Goal: Task Accomplishment & Management: Use online tool/utility

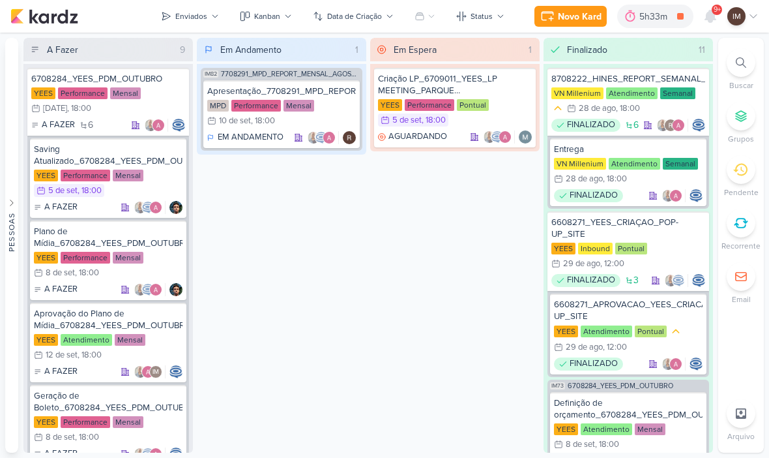
click at [589, 18] on div "Novo Kard" at bounding box center [580, 17] width 44 height 14
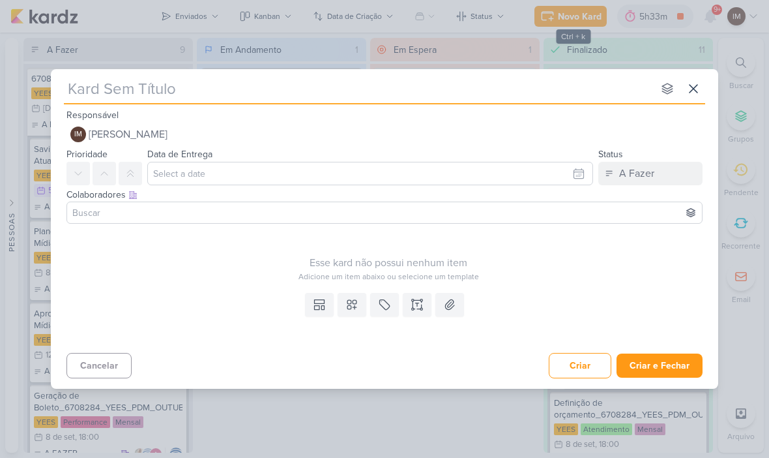
click at [98, 78] on input "text" at bounding box center [358, 88] width 589 height 23
paste input "6709041_YEES_COLOCAR_POP UP_HOME_SITE"
type input "6709041_YEES_COLOCAR_POP UP_HOME_SITE"
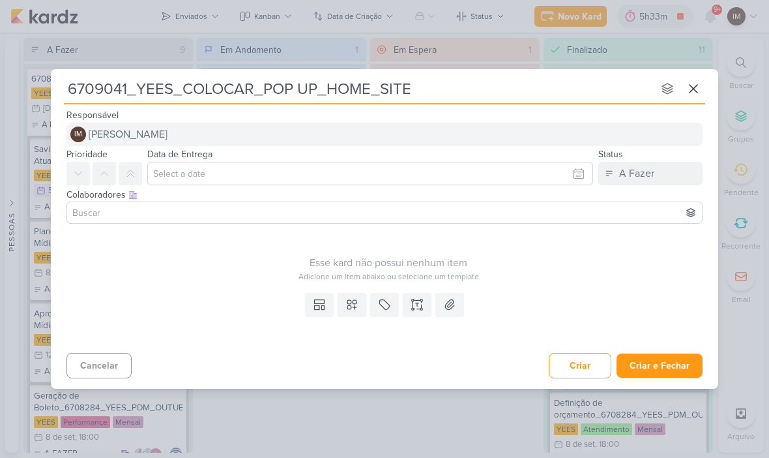
type input "6709041_YEES_COLOCAR_POP UP_HOME_SITE"
click at [128, 136] on span "[PERSON_NAME]" at bounding box center [128, 134] width 79 height 16
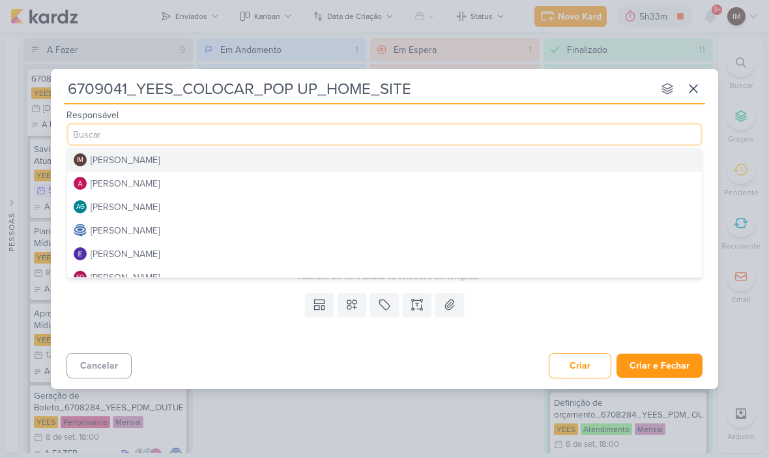
click at [122, 190] on button "[PERSON_NAME]" at bounding box center [384, 182] width 635 height 23
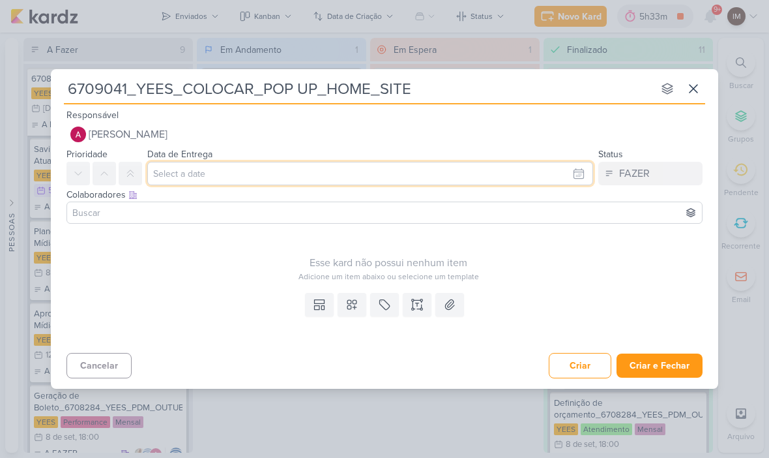
click at [564, 181] on input "text" at bounding box center [370, 173] width 446 height 23
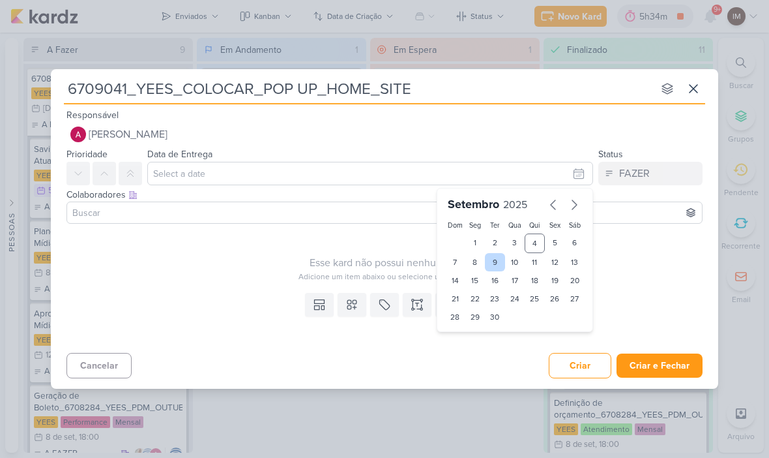
click at [499, 255] on div "9" at bounding box center [495, 262] width 20 height 18
click at [478, 336] on select "00 01 02 03 04 05 06 07 08 09 10 11 12 13 14 15 16 17 18 19 20 21 22 23" at bounding box center [475, 339] width 18 height 16
click at [478, 260] on div "8" at bounding box center [475, 262] width 20 height 18
type input "8 de setembro de 2025 às 23:59"
click at [473, 337] on select "00 01 02 03 04 05 06 07 08 09 10 11 12 13 14 15 16 17 18 19 20 21 22 23" at bounding box center [475, 339] width 18 height 16
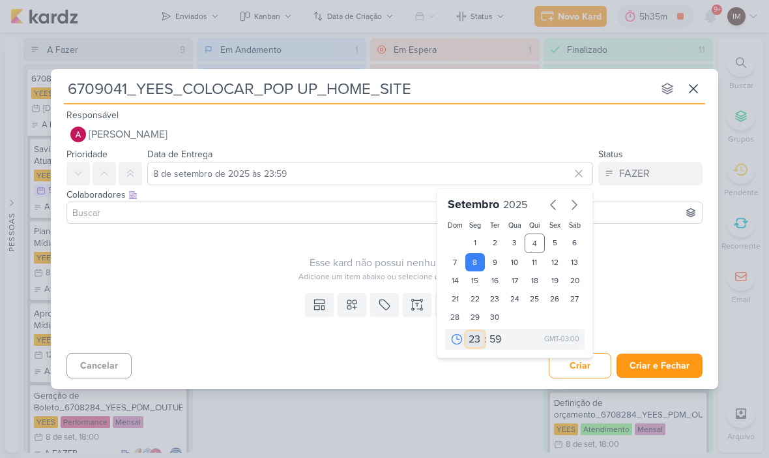
select select "18"
type input "8 de setembro de 2025 às 18:59"
click at [500, 338] on select "00 05 10 15 20 25 30 35 40 45 50 55 59" at bounding box center [496, 339] width 18 height 16
select select "0"
type input "8 de setembro de 2025 às 18:00"
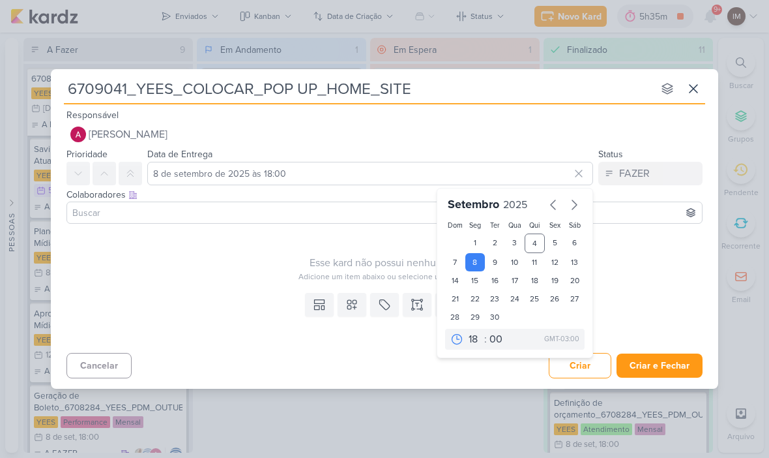
click at [432, 214] on input at bounding box center [385, 213] width 630 height 16
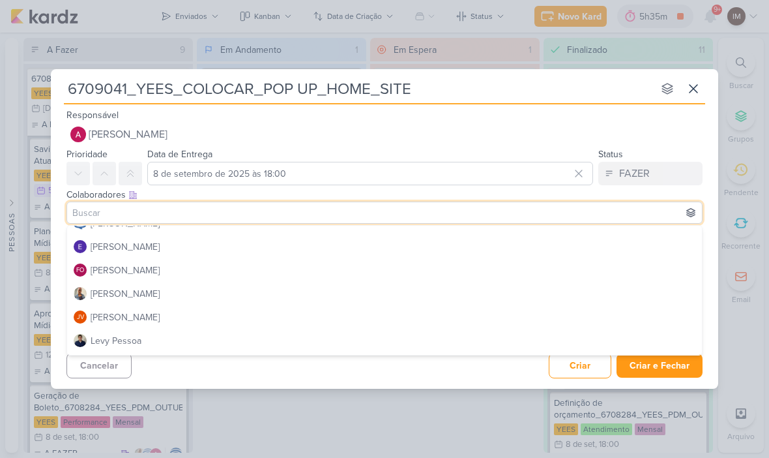
scroll to position [100, 0]
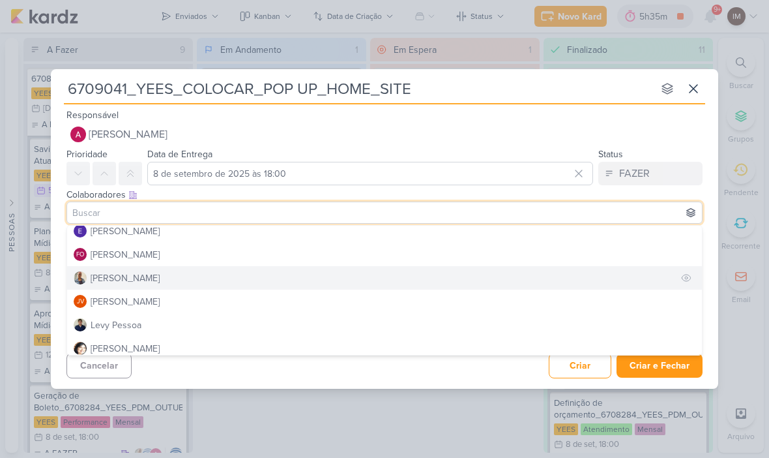
click at [478, 276] on button "Iara Santos" at bounding box center [384, 277] width 635 height 23
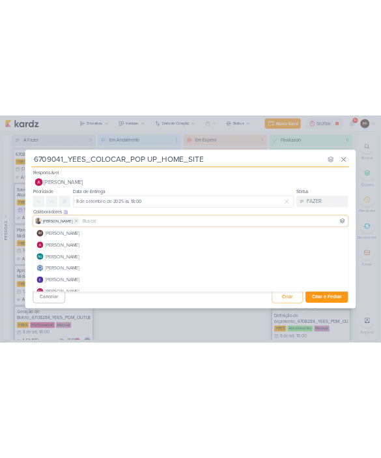
scroll to position [3, 0]
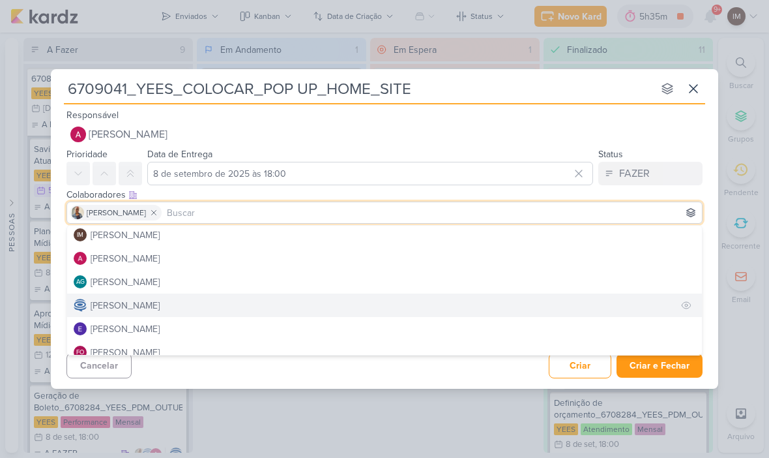
click at [508, 306] on button "Caroline Traven De Andrade" at bounding box center [384, 304] width 635 height 23
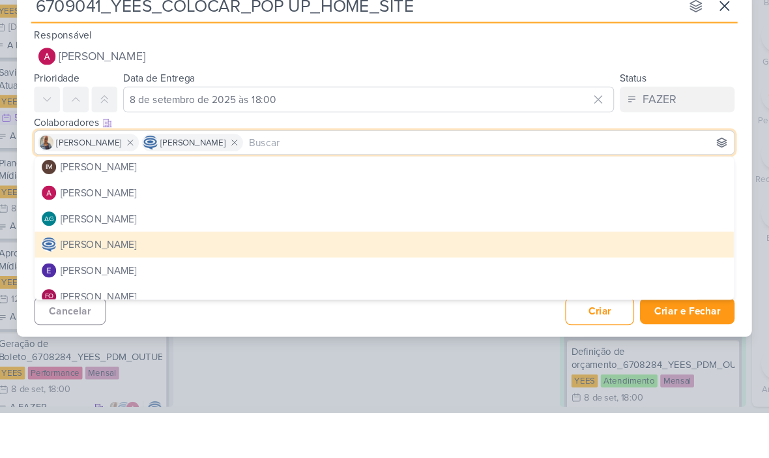
click at [135, 347] on div "Cancelar Criar Criar e Fechar Ctrl + Enter" at bounding box center [384, 363] width 667 height 33
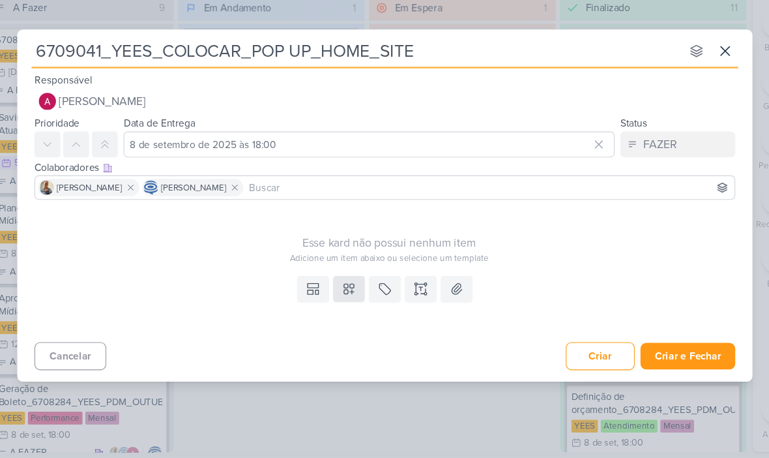
click at [345, 298] on icon at bounding box center [351, 304] width 13 height 13
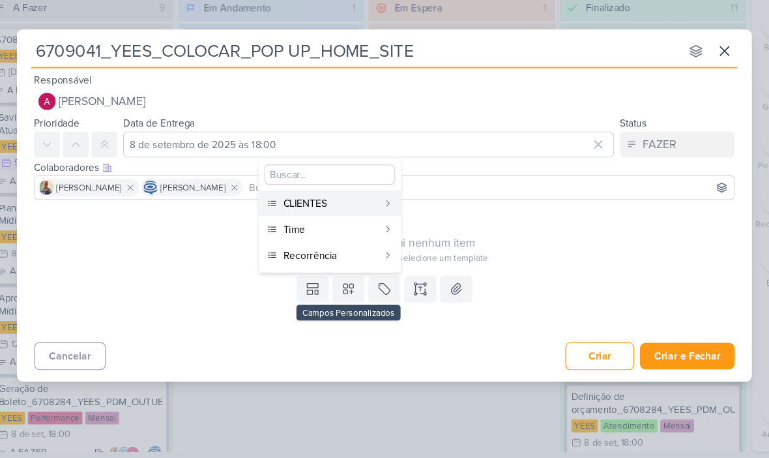
click at [319, 215] on button "CLIENTES" at bounding box center [334, 226] width 129 height 23
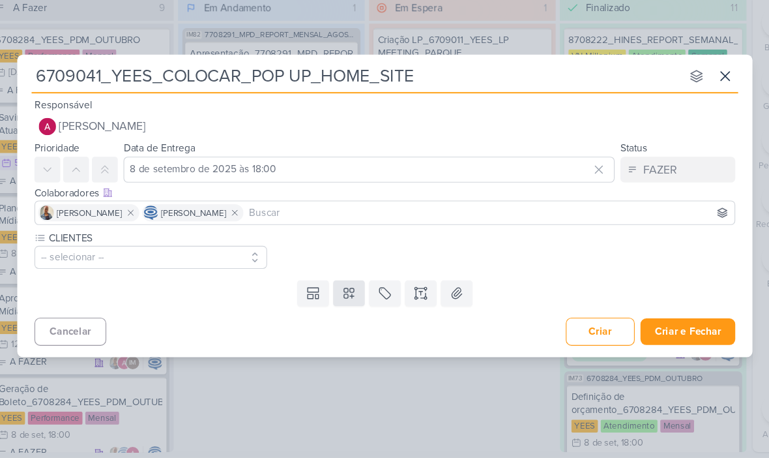
click at [338, 297] on button at bounding box center [352, 308] width 29 height 23
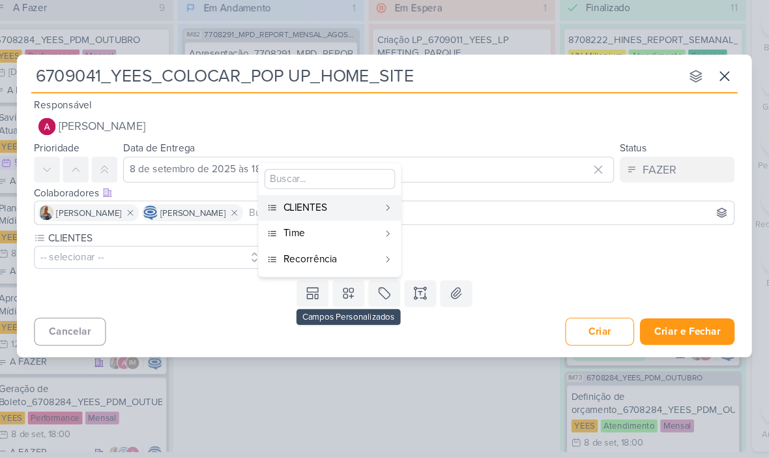
click at [338, 247] on div "Time" at bounding box center [336, 254] width 86 height 14
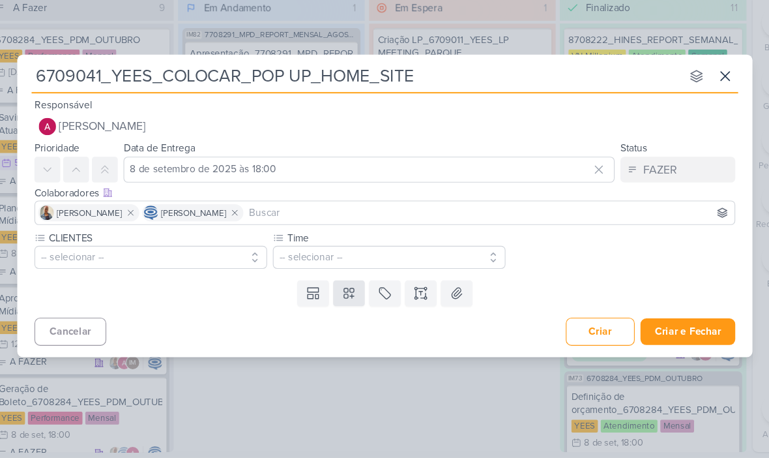
click at [345, 302] on icon at bounding box center [351, 308] width 13 height 13
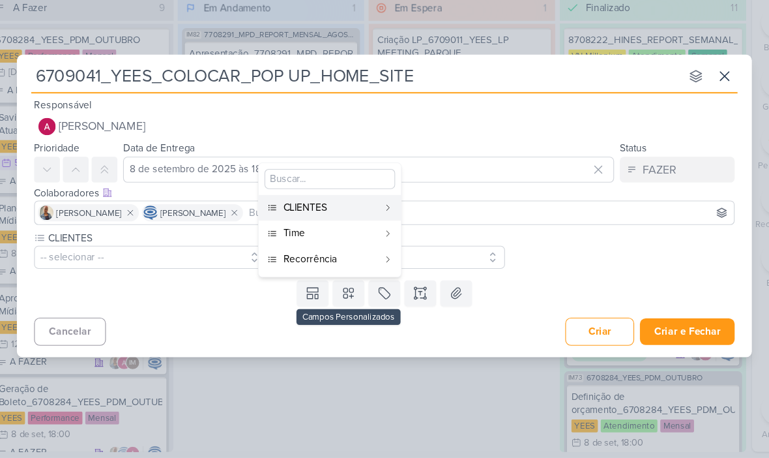
click at [338, 270] on div "Recorrência" at bounding box center [336, 277] width 86 height 14
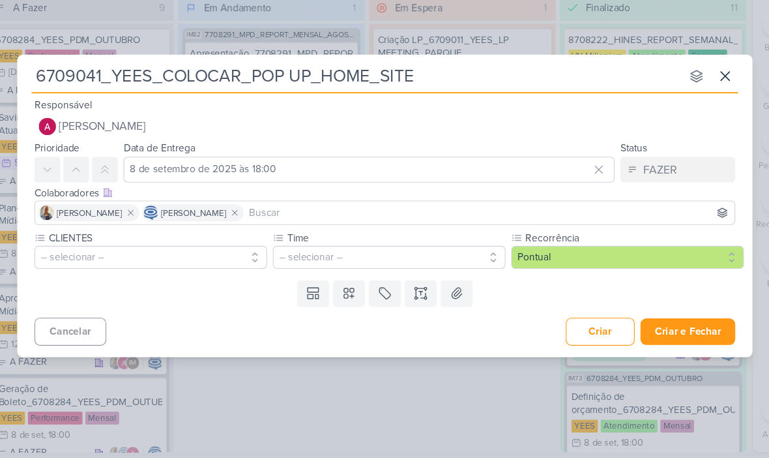
click at [144, 265] on button "-- selecionar --" at bounding box center [171, 275] width 211 height 21
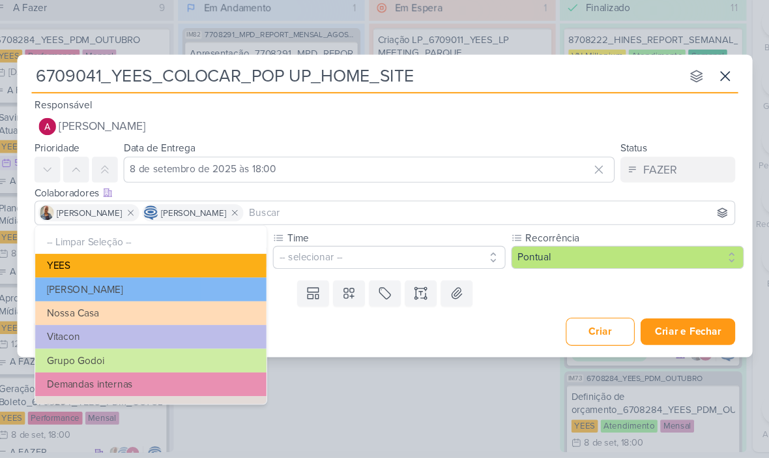
click at [67, 272] on button "YEES" at bounding box center [172, 283] width 210 height 22
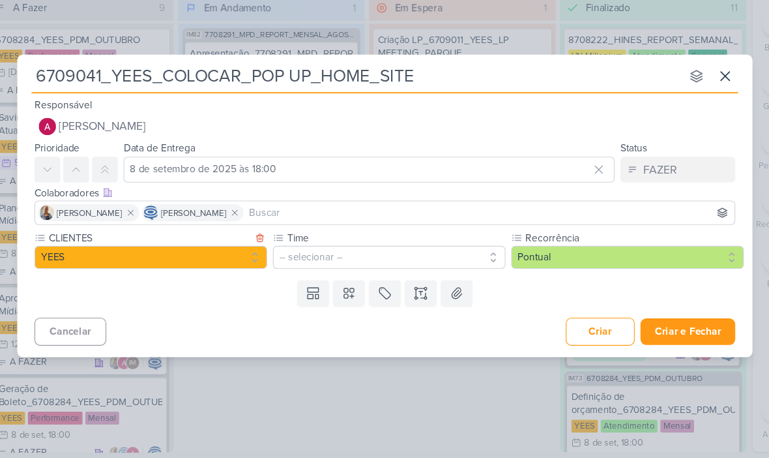
click at [420, 265] on button "-- selecionar --" at bounding box center [388, 275] width 211 height 21
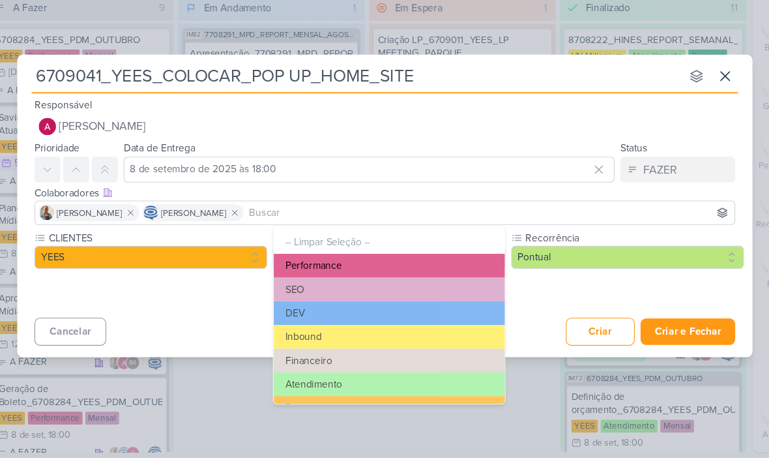
click at [435, 272] on button "Performance" at bounding box center [388, 283] width 210 height 22
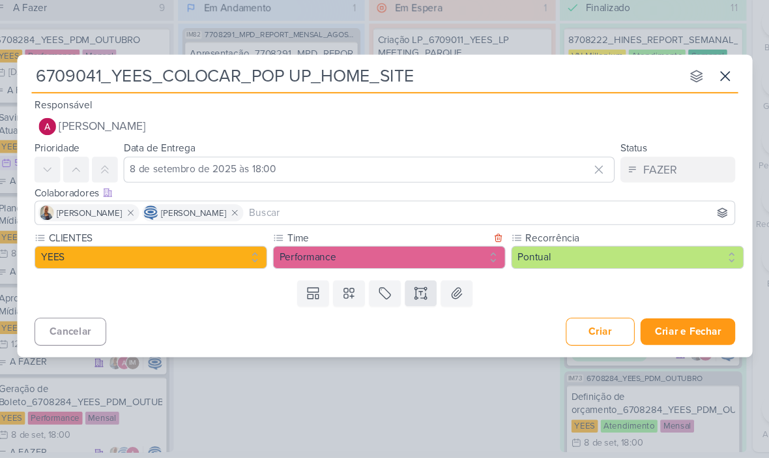
click at [416, 306] on icon at bounding box center [417, 306] width 3 height 0
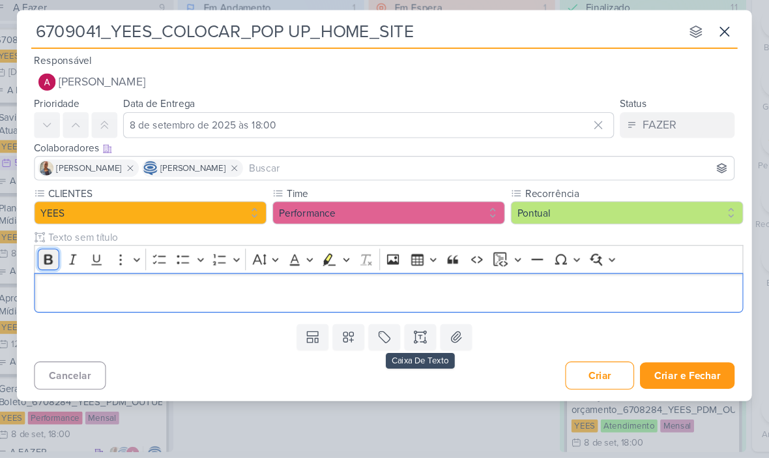
click at [73, 271] on icon "Editor toolbar" at bounding box center [79, 277] width 13 height 13
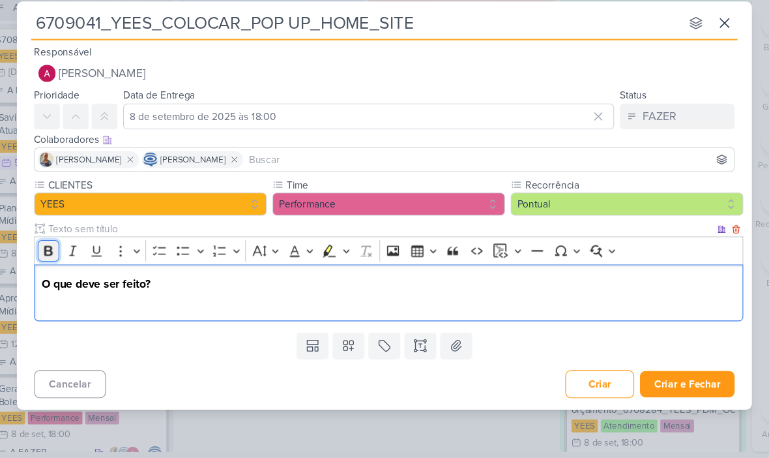
click at [73, 263] on icon "Editor toolbar" at bounding box center [79, 269] width 13 height 13
click at [76, 265] on icon "Editor toolbar" at bounding box center [80, 269] width 8 height 9
click at [403, 179] on input at bounding box center [479, 187] width 441 height 16
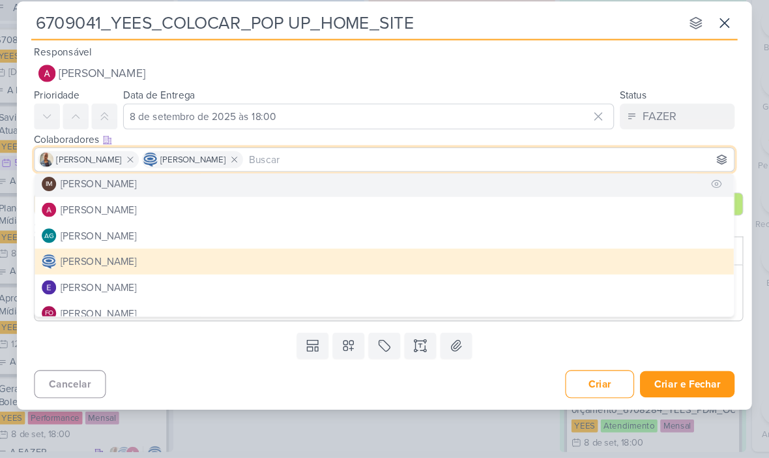
click at [568, 197] on button "IM Isabella Machado Guimarães" at bounding box center [384, 208] width 635 height 23
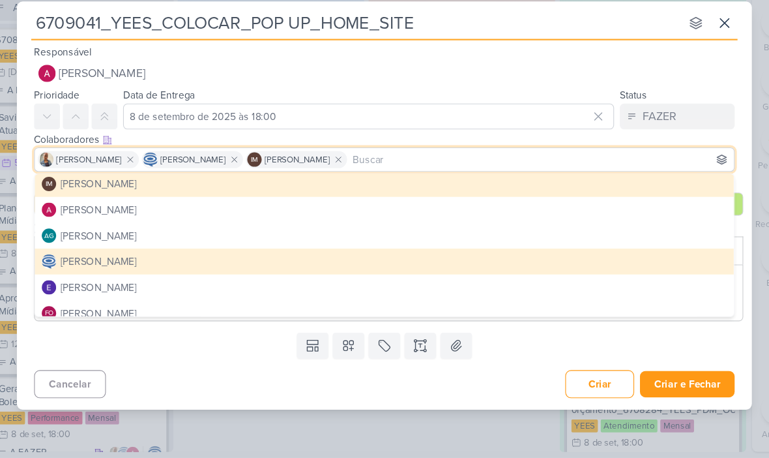
click at [533, 339] on div "Templates Campos Personalizados CLIENTES YEES Teixeira Duarte MPD" at bounding box center [384, 356] width 667 height 34
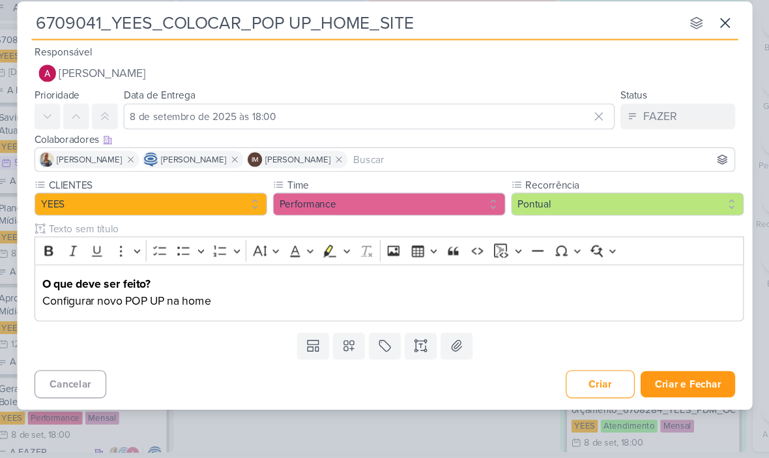
click at [525, 308] on p "Configurar novo POP UP na home" at bounding box center [389, 316] width 630 height 16
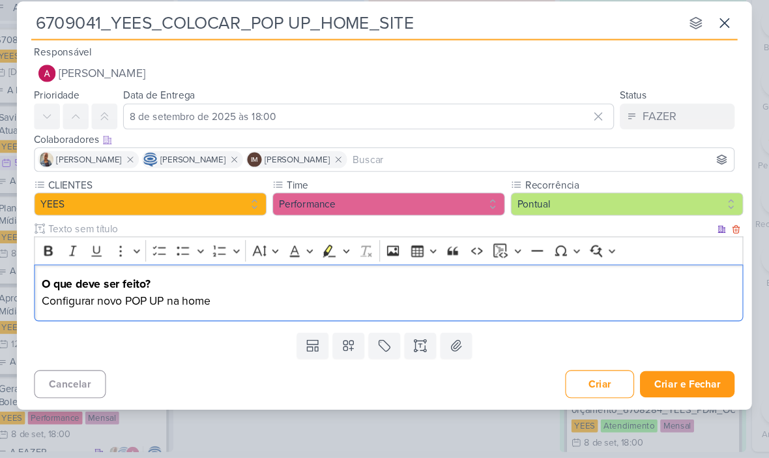
click at [524, 308] on p "Configurar novo POP UP na home" at bounding box center [389, 316] width 630 height 16
click at [351, 179] on button at bounding box center [343, 187] width 16 height 16
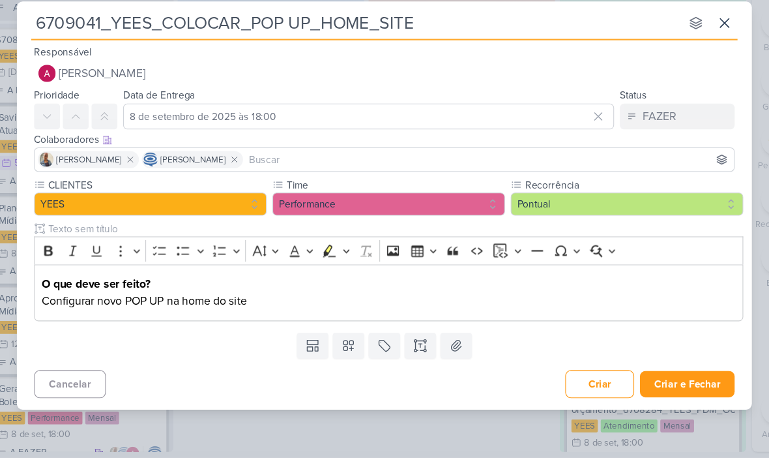
click at [322, 308] on p "Configurar novo POP UP na home do site" at bounding box center [389, 316] width 630 height 16
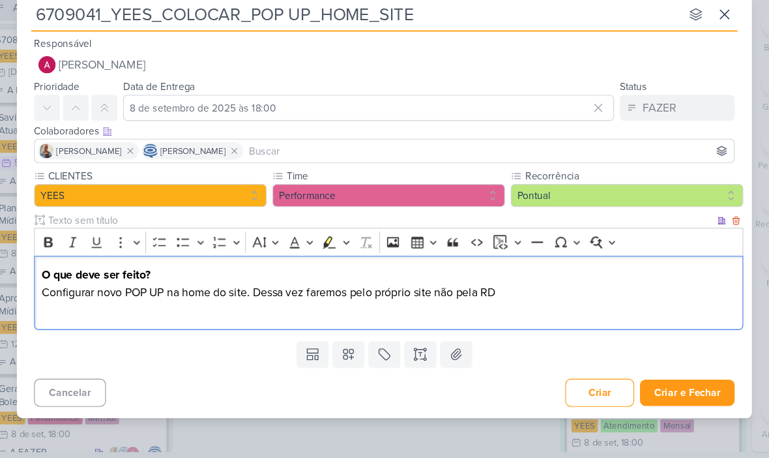
click at [467, 300] on p "Configurar novo POP UP na home do site. Dessa vez faremos pelo próprio site não…" at bounding box center [389, 308] width 630 height 16
click at [74, 315] on p "Editor editing area: main" at bounding box center [389, 323] width 630 height 16
click at [648, 386] on button "Criar e Fechar" at bounding box center [660, 398] width 86 height 24
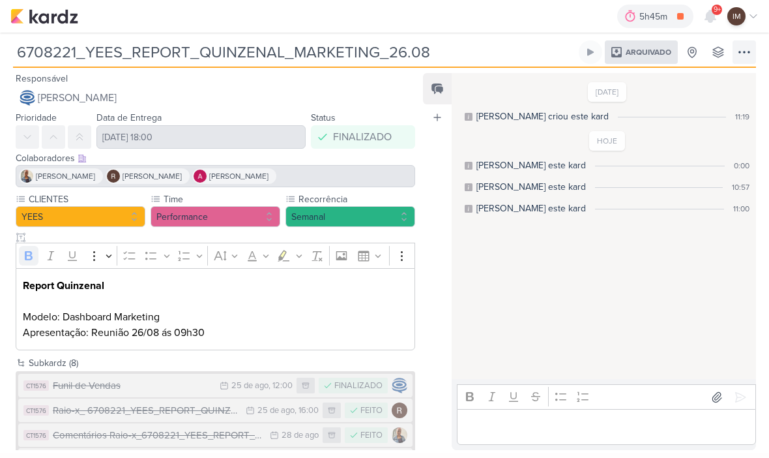
click at [747, 51] on icon at bounding box center [744, 52] width 16 height 16
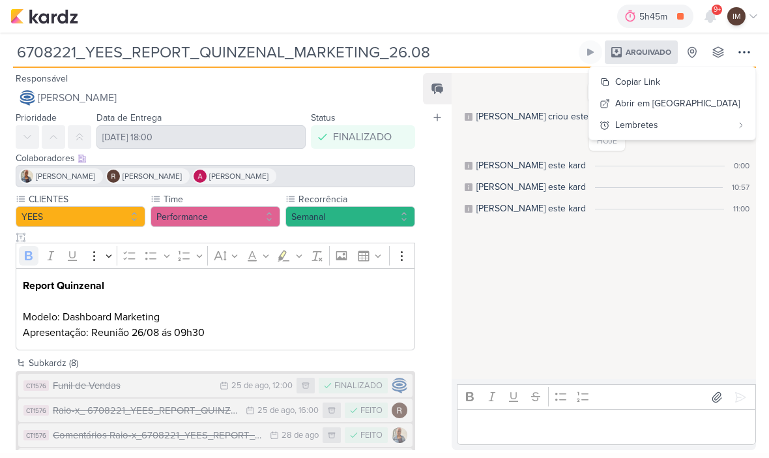
click at [37, 22] on img at bounding box center [44, 16] width 68 height 16
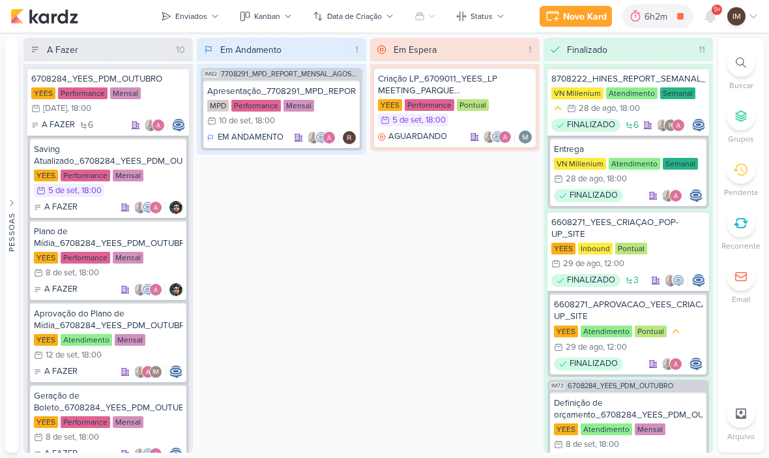
click at [744, 67] on icon at bounding box center [741, 62] width 10 height 10
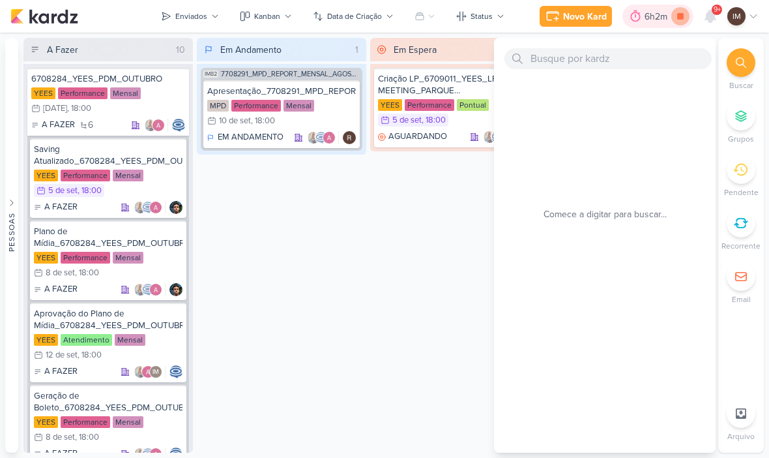
click at [680, 16] on icon at bounding box center [680, 16] width 7 height 7
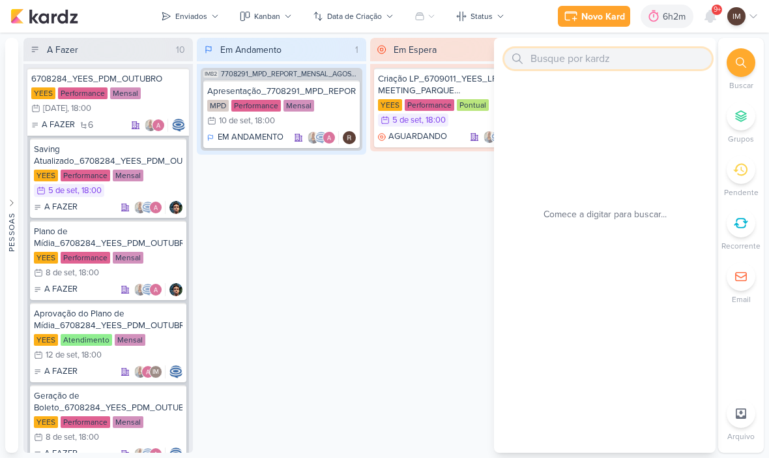
click at [672, 51] on input "text" at bounding box center [607, 58] width 207 height 21
click at [673, 59] on input "text" at bounding box center [607, 58] width 207 height 21
paste input "2500181_MPD_MOST_DESDOBRAMENTO_CRIATIVOS"
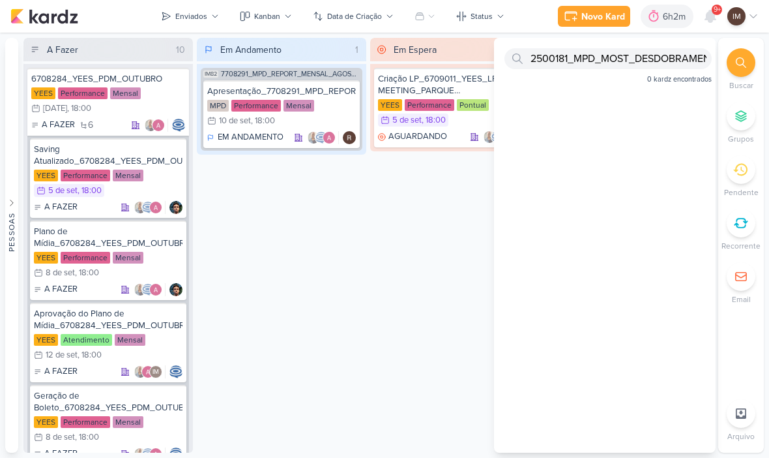
click at [643, 114] on div "2500181_MPD_MOST_DESDOBRAMENTO_CRIATIVOS 0 kardz encontrados" at bounding box center [605, 245] width 222 height 414
click at [684, 64] on input "2500181_MPD_MOST_DESDOBRAMENTO_CRIATIVOS" at bounding box center [607, 58] width 207 height 21
click at [694, 64] on input "2500181_MPD_MOST_DESDOBRAMENTO_CRIATIVOS" at bounding box center [607, 58] width 207 height 21
click at [686, 57] on input "2500181_MPD_MOST_DESDOBRAMENTO_CRIATIVOS" at bounding box center [607, 58] width 207 height 21
click at [695, 57] on input "2500181_MPD_MOST_DESDOBRAMENTO_CRIATIVOS" at bounding box center [607, 58] width 207 height 21
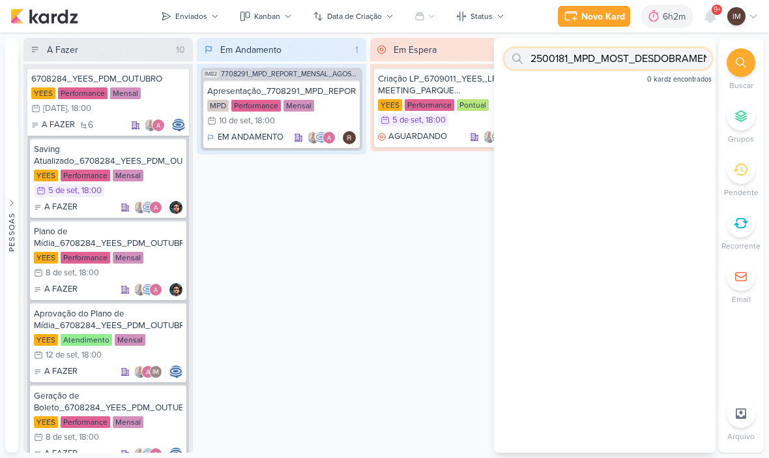
click at [690, 59] on input "2500181_MPD_MOST_DESDOBRAMENTO_CRIATIVOS" at bounding box center [607, 58] width 207 height 21
type input "2500181"
click at [626, 65] on input "2500181" at bounding box center [607, 58] width 207 height 21
click at [646, 64] on input "2500181" at bounding box center [607, 58] width 207 height 21
type input "2"
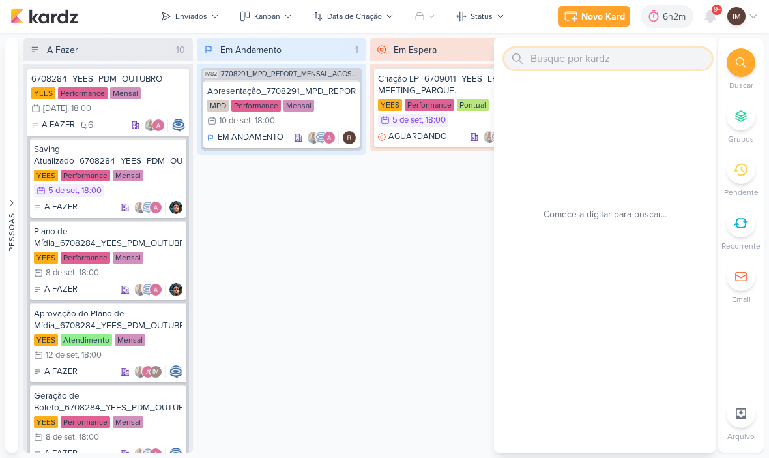
click at [540, 56] on input "text" at bounding box center [607, 58] width 207 height 21
paste input "7708112_MPD_PDM_SETEMBRO"
type input "7708112_MPD_PDM_SETEMBRO"
click at [677, 58] on input "7708112_MPD_PDM_SETEMBRO" at bounding box center [607, 58] width 207 height 21
click at [669, 62] on input "7708112_MPD_PDM_SETEMBRO" at bounding box center [607, 58] width 207 height 21
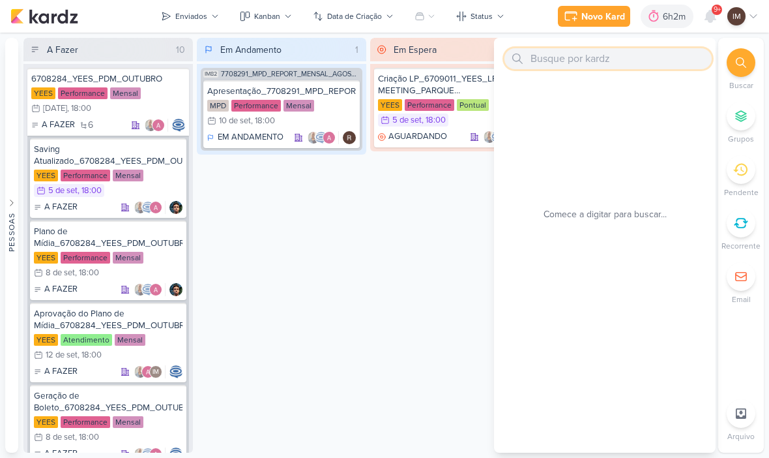
paste input "7708131_MPD_NEO_ALPHAVILLE_AJUSTE_CAMPANHA"
click at [656, 59] on input "7708131_MPD_NEO_ALPHAVILLE_AJUSTE_CAMPANHA" at bounding box center [607, 58] width 207 height 21
click at [654, 62] on input "7708131_MPD_NEO_ALPHAVILLE_AJUSTE_CAMPANHA" at bounding box center [607, 58] width 207 height 21
type input "7"
click at [544, 48] on input "text" at bounding box center [607, 58] width 207 height 21
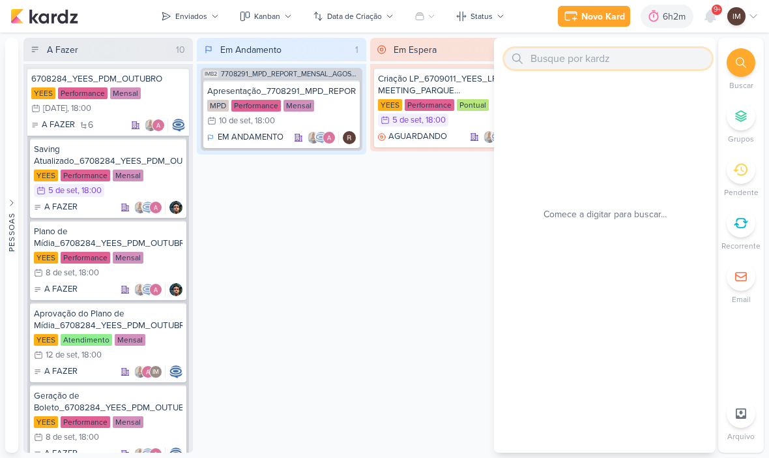
paste input "7708211_MPD_FLORÁ_AJUSTE_ANÚNCIO_GOOGLE ADS"
type input "7708211"
click at [622, 52] on input "7708211" at bounding box center [607, 58] width 207 height 21
click at [621, 55] on input "7708211" at bounding box center [607, 58] width 207 height 21
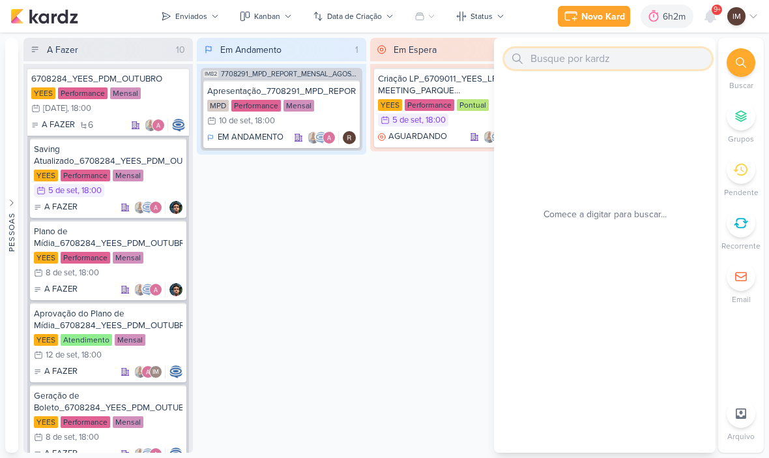
click at [556, 61] on input "text" at bounding box center [607, 58] width 207 height 21
paste input "7708281_MPD_ANDROMEDA_TRAÇAR_NOVAS_ESTRATÉGIAS"
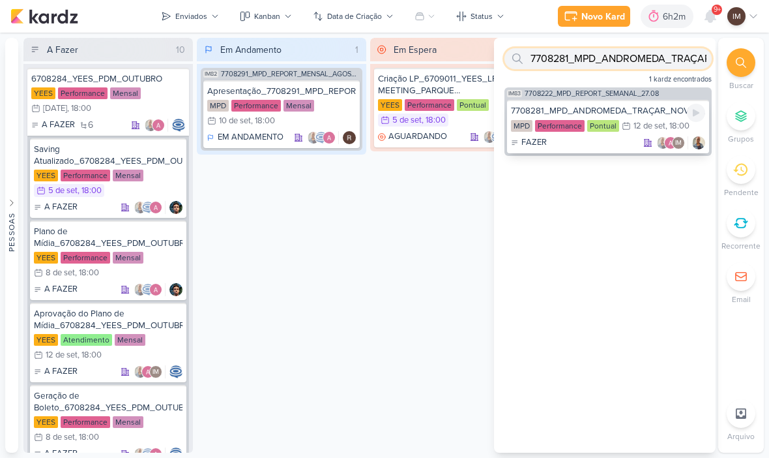
type input "7708281_MPD_ANDROMEDA_TRAÇAR_NOVAS_ESTRATÉGIAS"
click at [592, 138] on div "FAZER IM" at bounding box center [608, 142] width 194 height 13
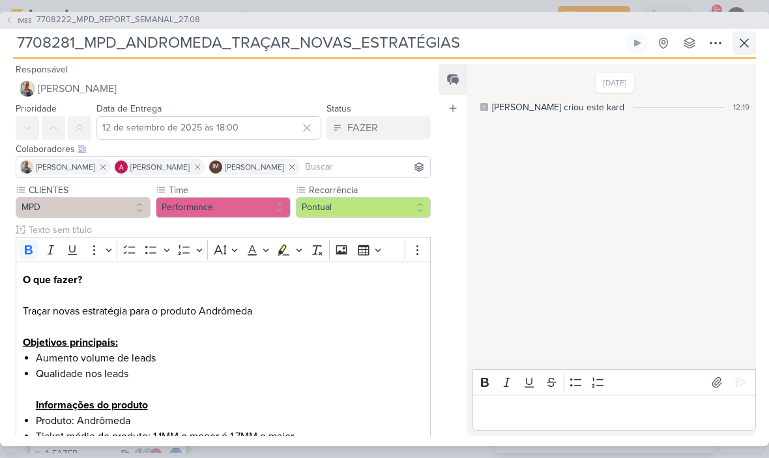
click at [746, 43] on icon at bounding box center [744, 43] width 16 height 16
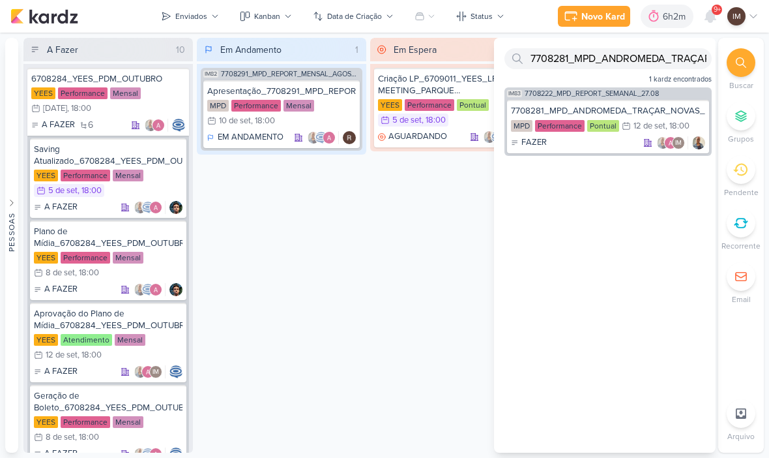
click at [736, 66] on icon at bounding box center [741, 62] width 10 height 10
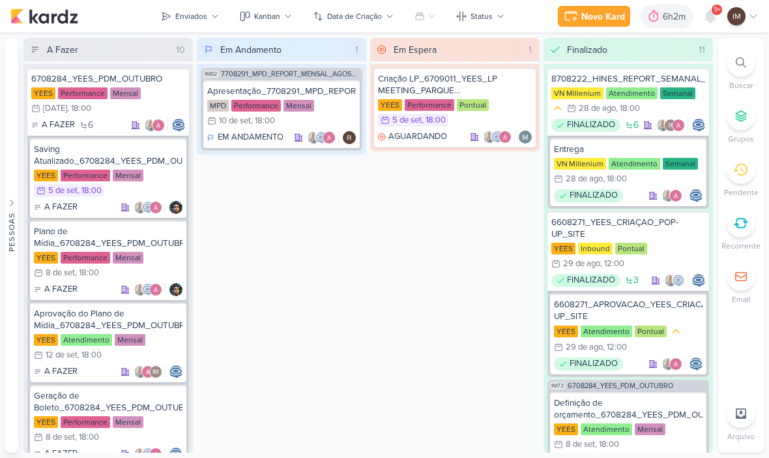
click at [750, 63] on div at bounding box center [741, 62] width 29 height 29
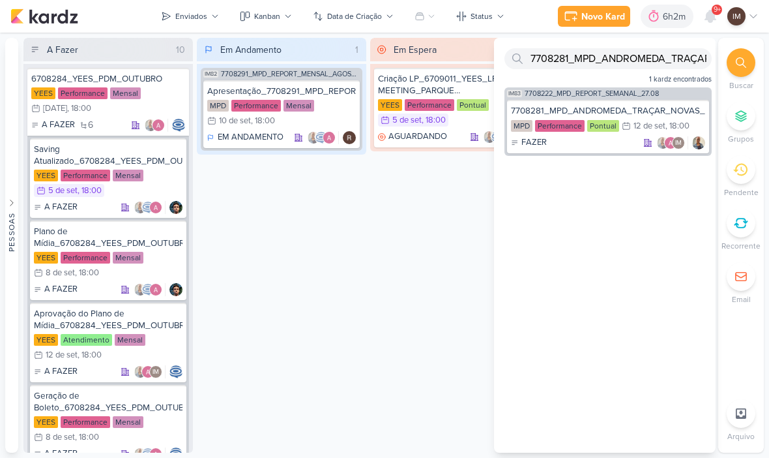
click at [746, 66] on icon at bounding box center [741, 62] width 10 height 10
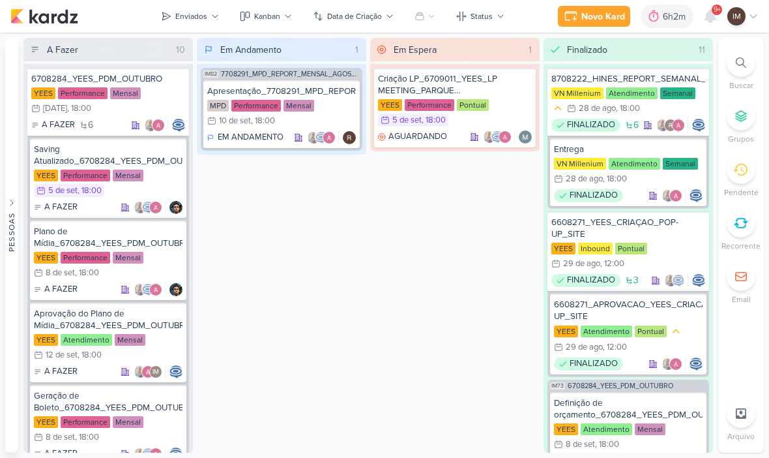
click at [738, 68] on div at bounding box center [741, 62] width 29 height 29
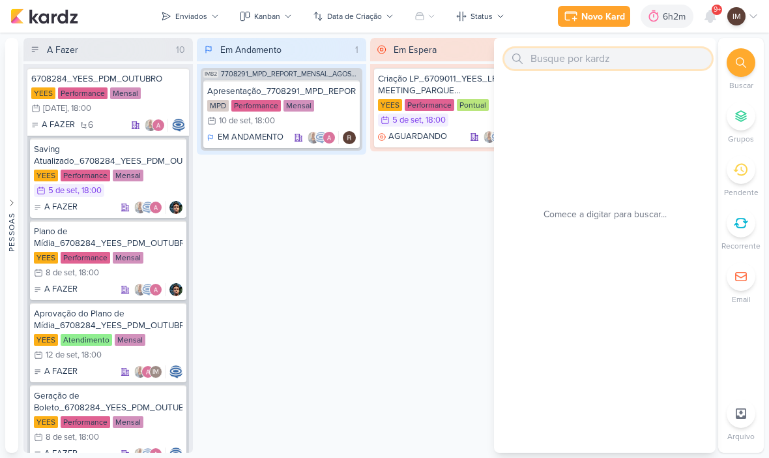
click at [552, 55] on input "text" at bounding box center [607, 58] width 207 height 21
paste input "7708283_MPD_ANDROMEDA_APROVAÇÃO_VIDEOS_PARA_CAMPANHA_META_ADS"
type input "7708283"
click at [667, 61] on input "7708283" at bounding box center [607, 58] width 207 height 21
click at [667, 65] on input "7708283" at bounding box center [607, 58] width 207 height 21
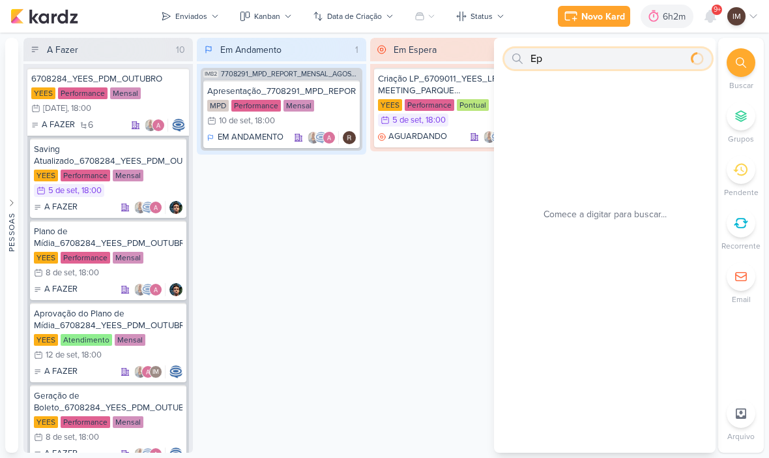
type input "E"
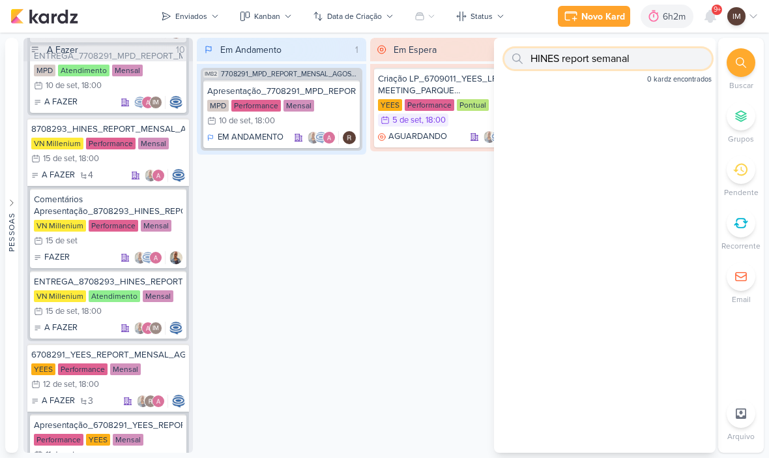
scroll to position [660, 0]
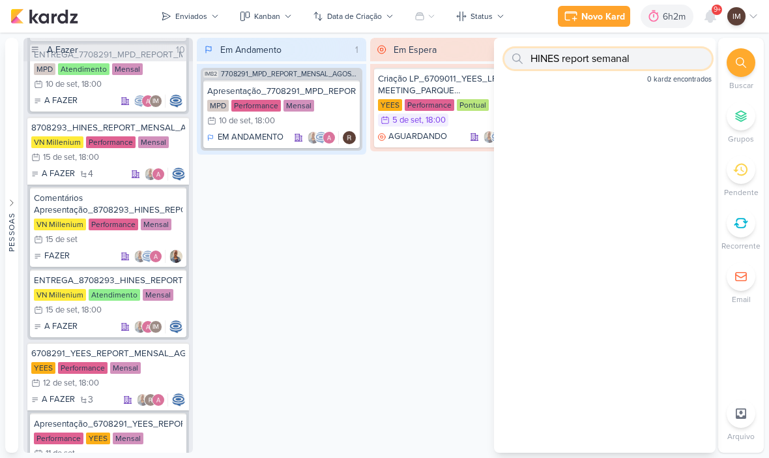
type input "HINES report semanal"
click at [265, 210] on div "Em Andamento 1 IM82 7708291_MPD_REPORT_MENSAL_AGOSTO Apresentação_7708291_MPD_R…" at bounding box center [281, 245] width 169 height 414
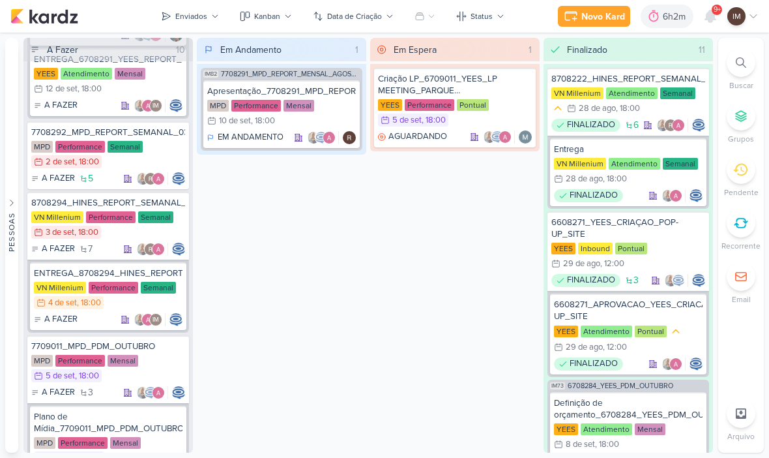
scroll to position [1176, 0]
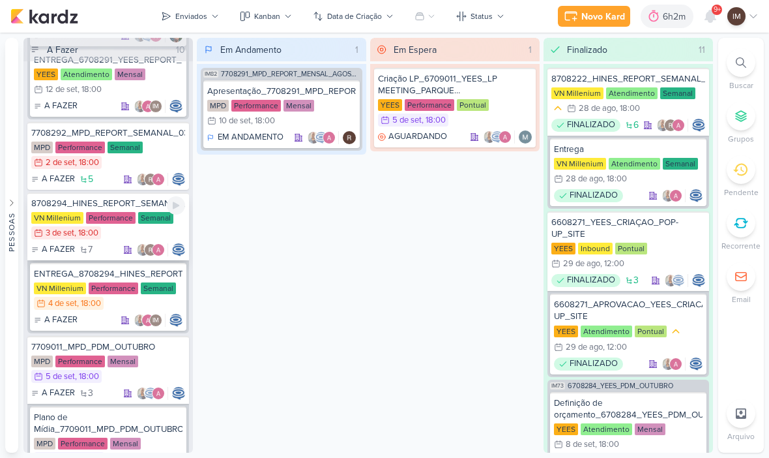
click at [113, 203] on div "8708294_HINES_REPORT_SEMANAL_04.09" at bounding box center [108, 203] width 154 height 12
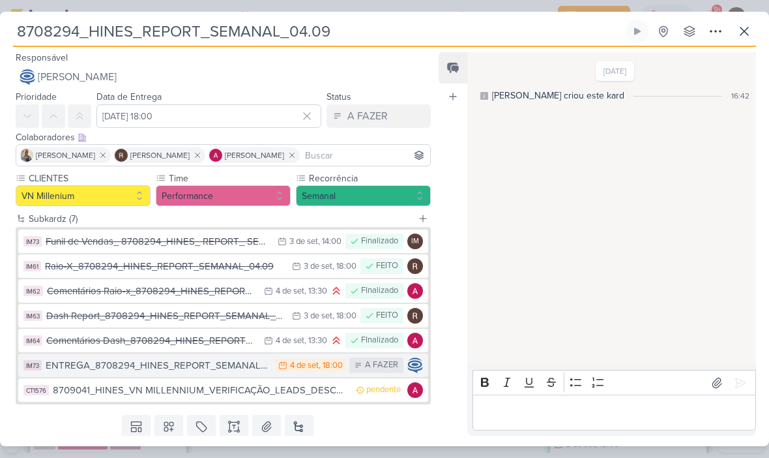
click at [239, 360] on div "ENTREGA_8708294_HINES_REPORT_SEMANAL_04.09" at bounding box center [158, 365] width 224 height 15
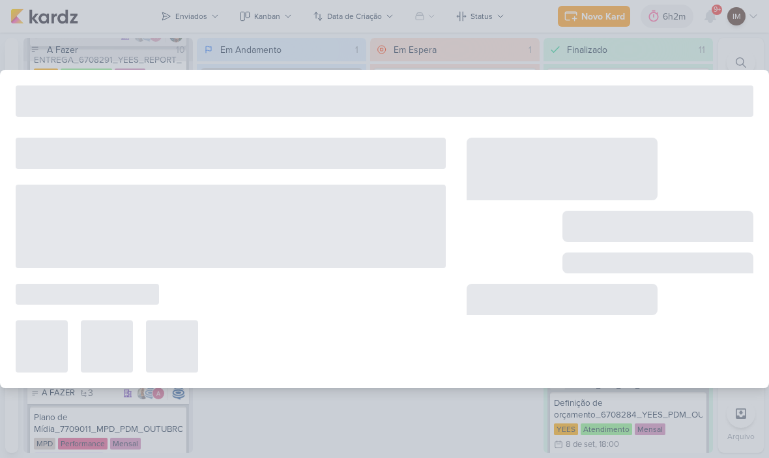
type input "ENTREGA_8708294_HINES_REPORT_SEMANAL_04.09"
type input "4 de setembro de 2025 às 18:00"
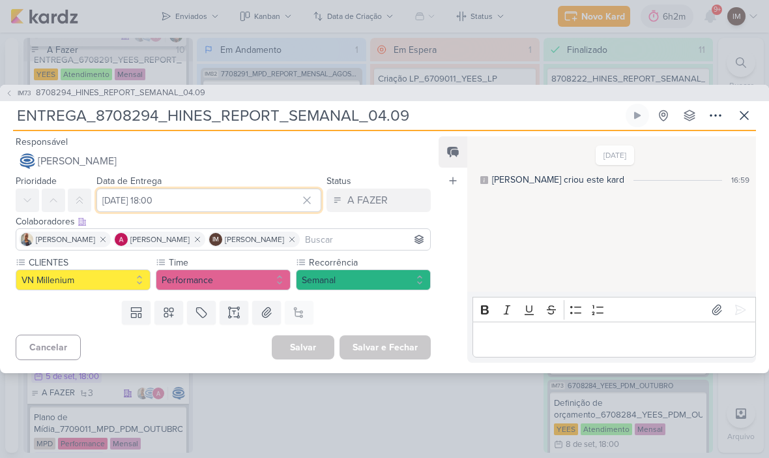
click at [239, 200] on input "4 de setembro de 2025 às 18:00" at bounding box center [208, 199] width 225 height 23
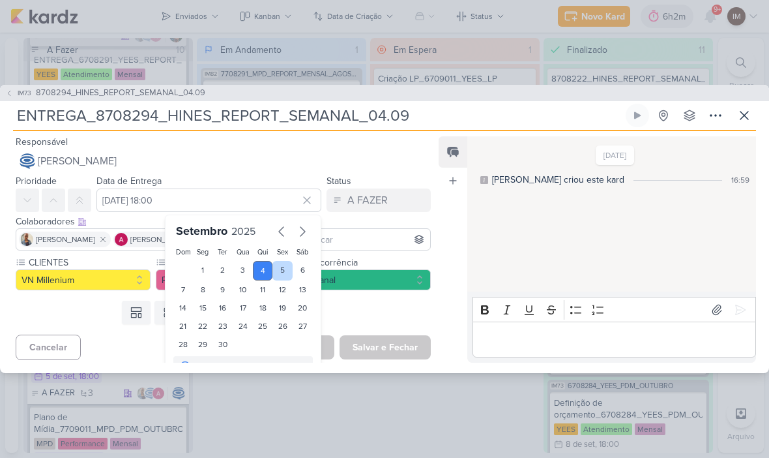
click at [276, 267] on div "5" at bounding box center [282, 271] width 20 height 20
type input "5 de setembro de 2025 às 18:00"
click at [400, 340] on button "Salvar e Fechar" at bounding box center [385, 347] width 91 height 24
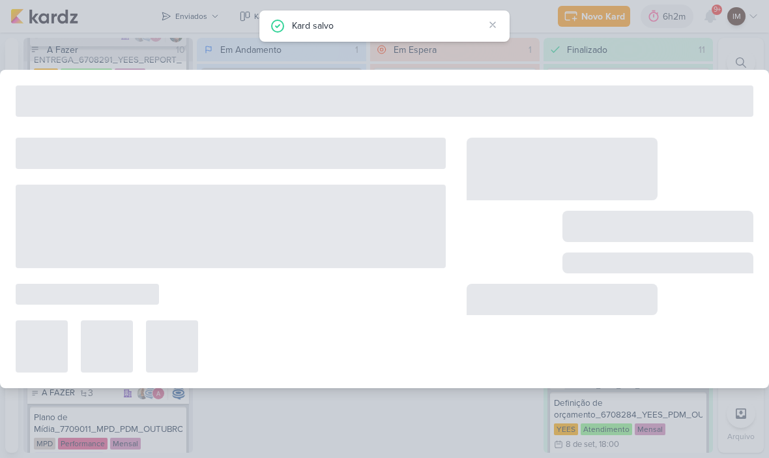
type input "8708294_HINES_REPORT_SEMANAL_04.09"
type input "3 de setembro de 2025 às 18:00"
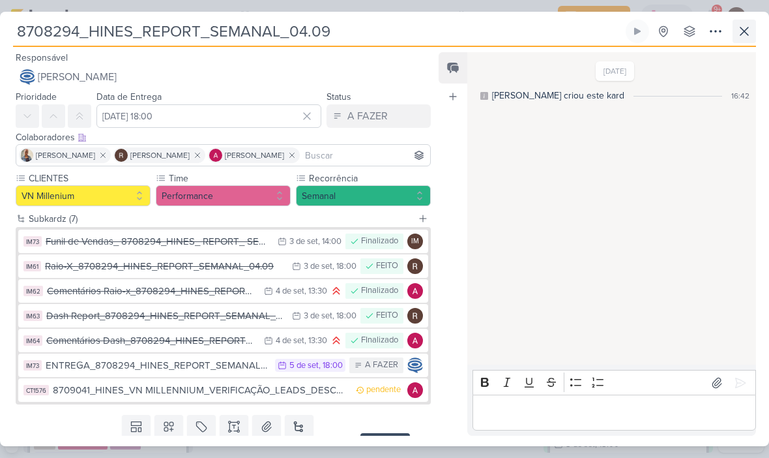
click at [746, 29] on icon at bounding box center [744, 31] width 16 height 16
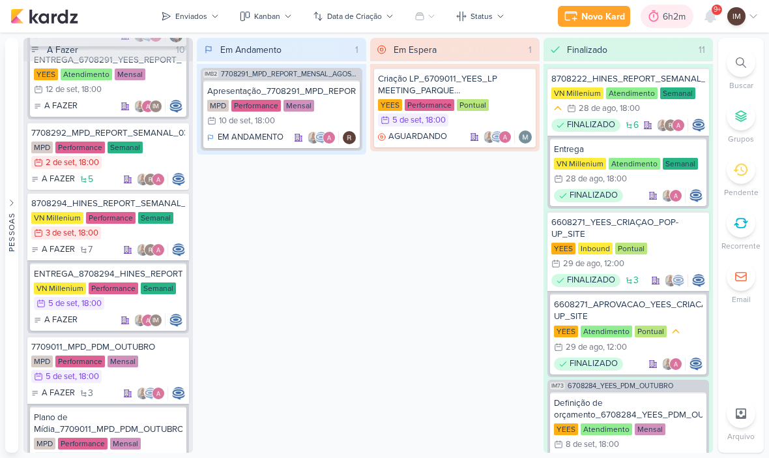
click at [684, 18] on div "6h2m" at bounding box center [676, 17] width 27 height 14
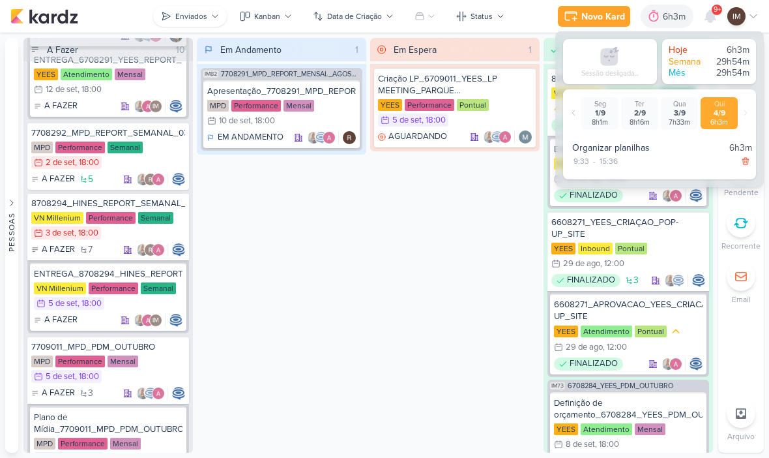
click at [194, 22] on button "Enviados" at bounding box center [190, 16] width 74 height 21
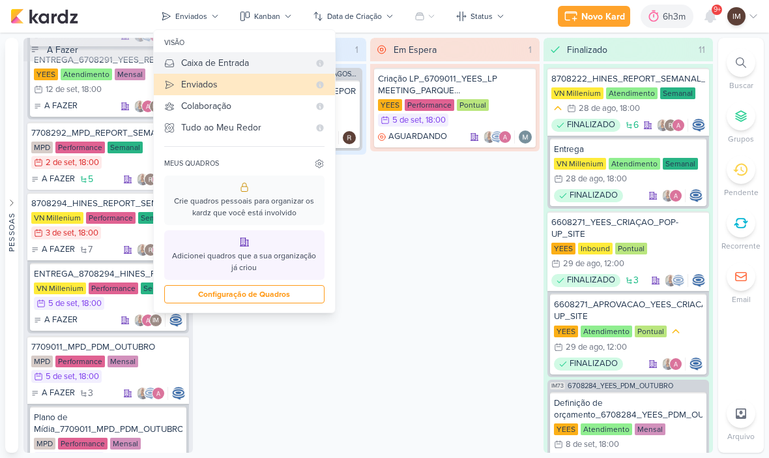
click at [214, 70] on button "Caixa de Entrada" at bounding box center [244, 63] width 181 height 22
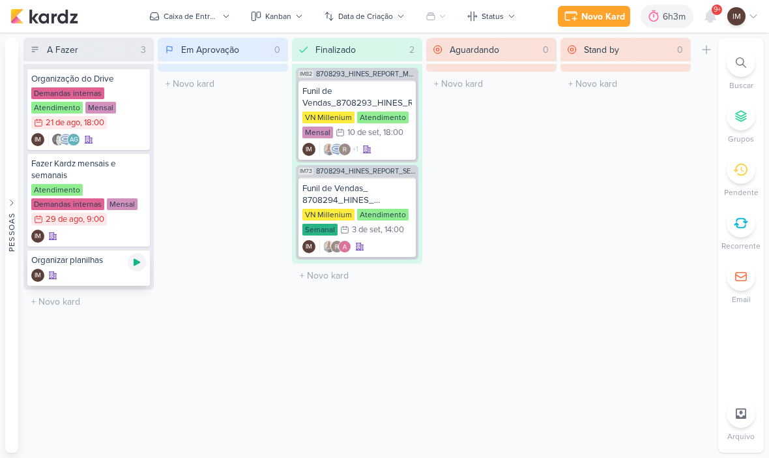
click at [141, 262] on icon at bounding box center [137, 262] width 10 height 10
click at [744, 55] on div at bounding box center [741, 62] width 29 height 29
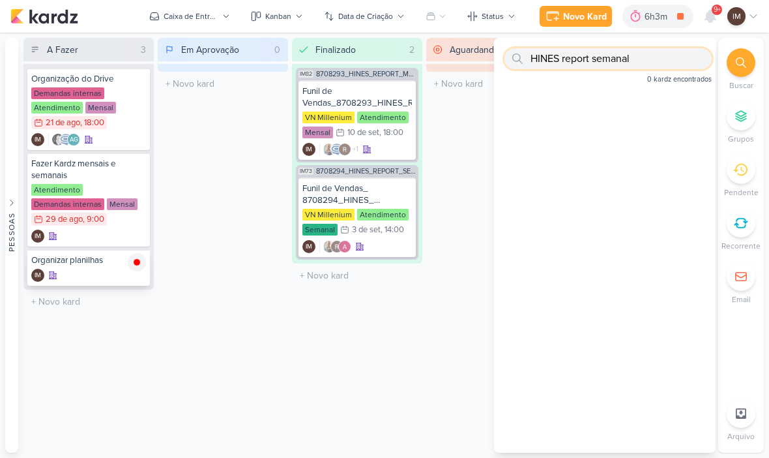
click at [656, 59] on input "HINES report semanal" at bounding box center [607, 58] width 207 height 21
paste input "6709041_YEES_COLOCAR_POP UP_HOME_SITE"
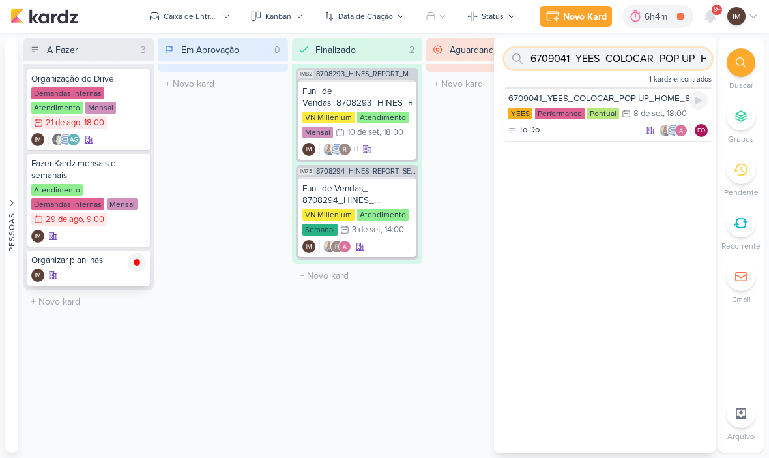
type input "6709041_YEES_COLOCAR_POP UP_HOME_SITE"
click at [594, 133] on div "To Do FO" at bounding box center [607, 130] width 199 height 13
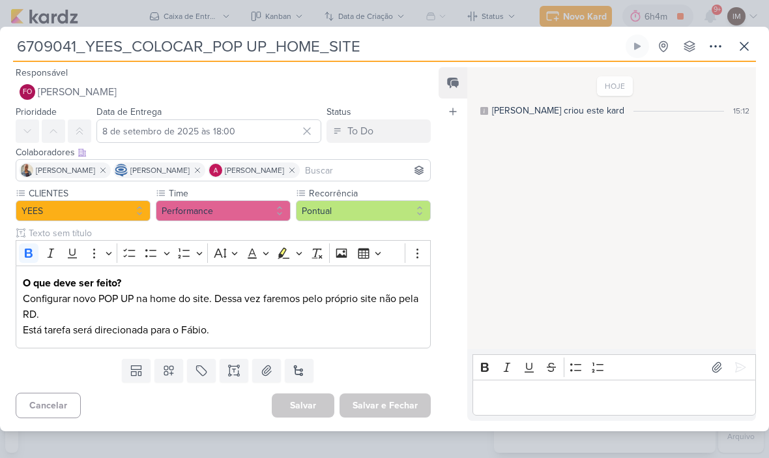
click at [250, 334] on p "Está tarefa será direcionada para o Fábio." at bounding box center [223, 330] width 401 height 16
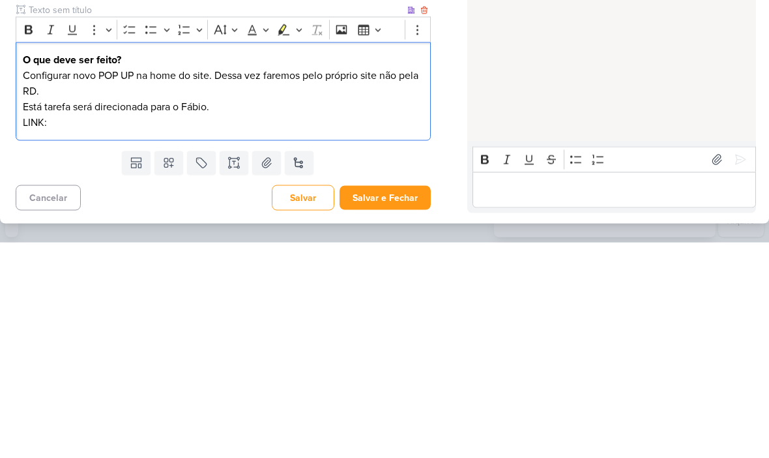
click at [74, 330] on p "LINK:" at bounding box center [223, 338] width 401 height 16
click at [100, 330] on p "LINK: 6709041_YEES_COLOCAR_POP UP_HOME_SITE" at bounding box center [223, 338] width 401 height 16
click at [102, 330] on p "LINK: 6709041_YEES_COLOCAR_POP UP_HOME_SITE" at bounding box center [223, 338] width 401 height 16
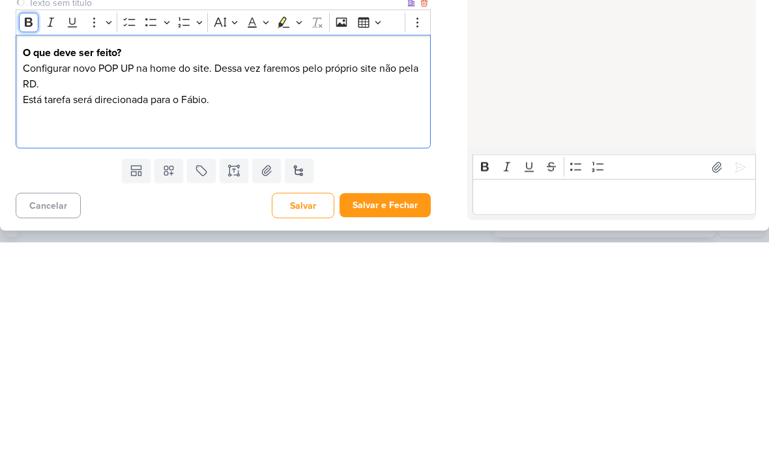
click at [25, 233] on icon "Editor toolbar" at bounding box center [29, 237] width 8 height 9
click at [28, 228] on button "Bold" at bounding box center [29, 238] width 20 height 20
click at [80, 338] on p "LINK: ⁠⁠⁠⁠⁠⁠⁠" at bounding box center [223, 346] width 401 height 16
click at [62, 250] on div "O que deve ser feito? Configurar novo POP UP na home do site. Dessa vez faremos…" at bounding box center [223, 307] width 415 height 114
click at [89, 338] on p "LINK: ⁠⁠⁠⁠⁠⁠⁠6709041_YEES_COLOCAR_POP UP_HOME_SITE" at bounding box center [223, 346] width 401 height 16
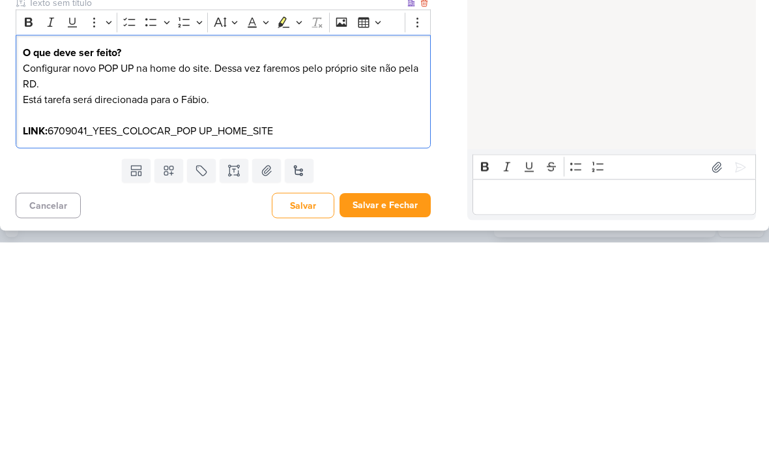
click at [89, 338] on p "LINK: ⁠⁠⁠⁠⁠⁠⁠6709041_YEES_COLOCAR_POP UP_HOME_SITE" at bounding box center [223, 346] width 401 height 16
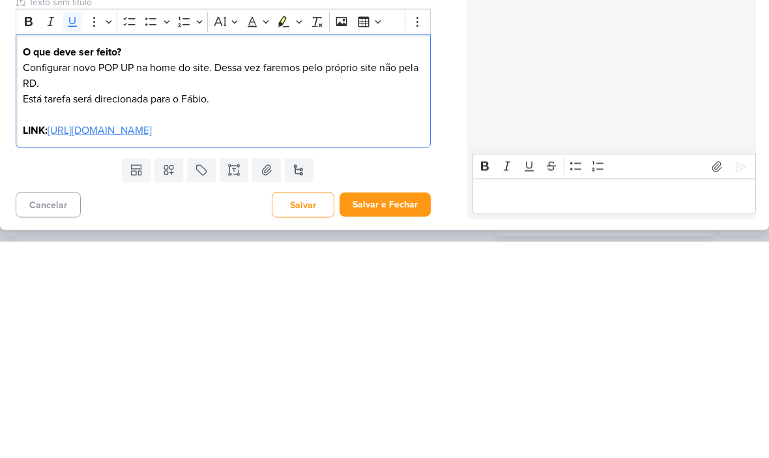
click at [403, 369] on div "Templates Campos Personalizados Marcadores Caixa De Texto Anexo Novo Subkard" at bounding box center [218, 386] width 436 height 34
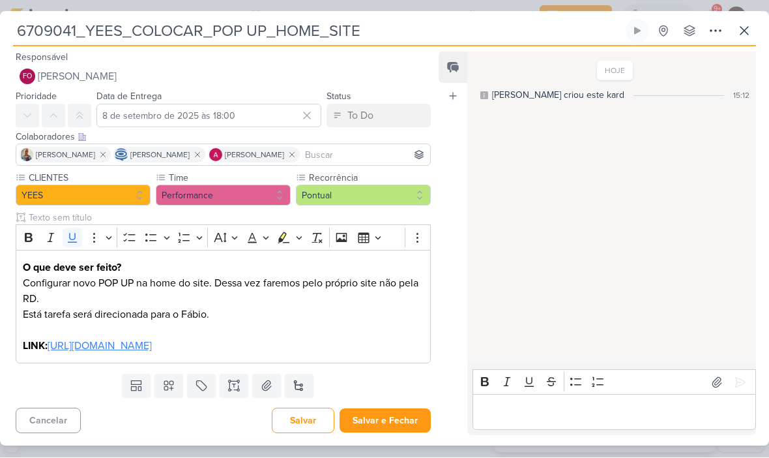
click at [404, 413] on button "Salvar e Fechar" at bounding box center [385, 421] width 91 height 24
